Goal: Task Accomplishment & Management: Manage account settings

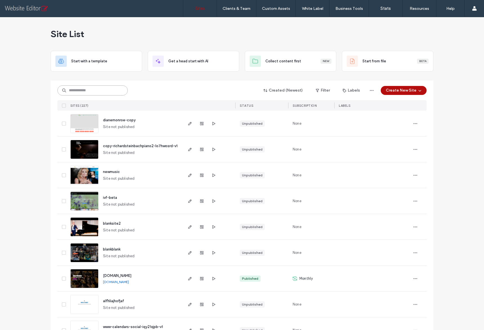
click at [80, 90] on input at bounding box center [92, 91] width 70 height 10
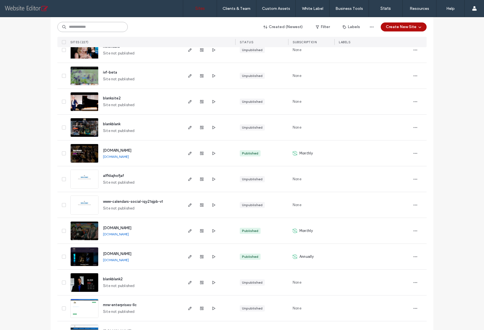
scroll to position [177, 0]
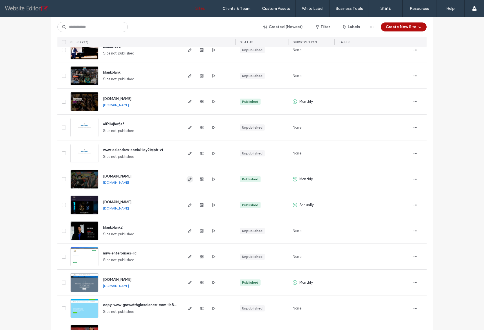
click at [189, 179] on icon "button" at bounding box center [190, 179] width 5 height 5
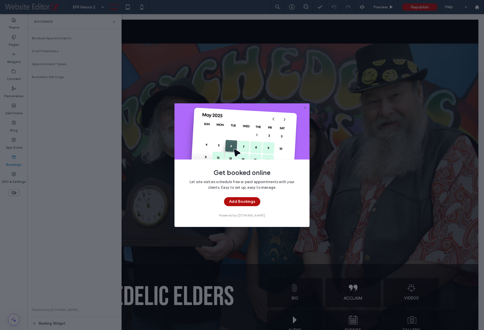
click at [114, 21] on div "Get booked online Let site visitors schedule free or paid appointments with you…" at bounding box center [242, 165] width 484 height 330
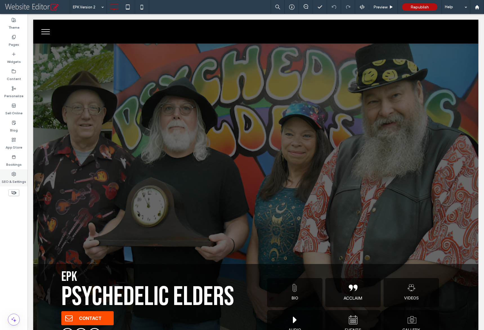
click at [13, 177] on label "SEO & Settings" at bounding box center [14, 181] width 24 height 8
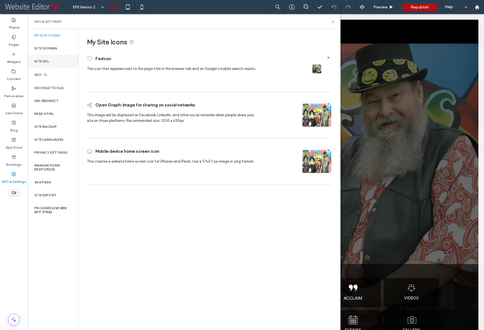
click at [45, 61] on label "Site SSL" at bounding box center [41, 61] width 15 height 4
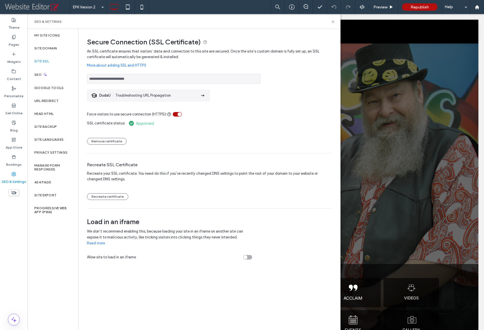
click at [178, 114] on div "toggle" at bounding box center [179, 115] width 4 height 4
click at [176, 114] on div "toggle" at bounding box center [175, 115] width 4 height 4
click at [48, 62] on label "Site SSL" at bounding box center [41, 61] width 15 height 4
